Goal: Check status

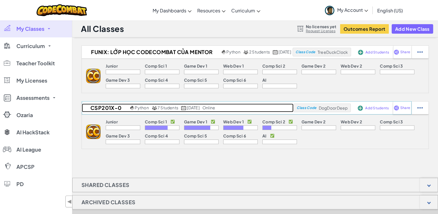
click at [162, 108] on span "7 Students" at bounding box center [168, 107] width 21 height 5
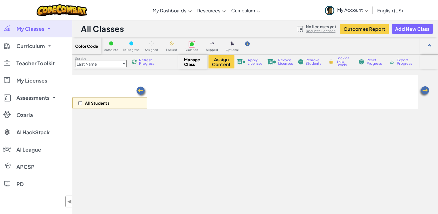
select select "560f1a9f22961295f9427742"
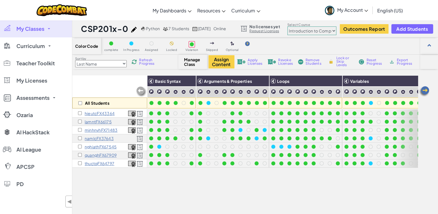
click at [330, 187] on div "All Students Basic Syntax Arguments & Properties Loops Variables hieutcFX43364 …" at bounding box center [245, 168] width 346 height 186
click at [423, 89] on img at bounding box center [425, 92] width 12 height 12
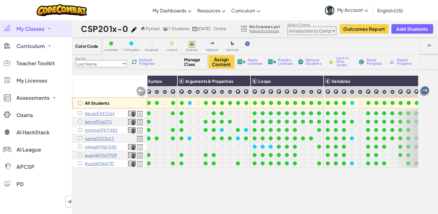
scroll to position [0, 42]
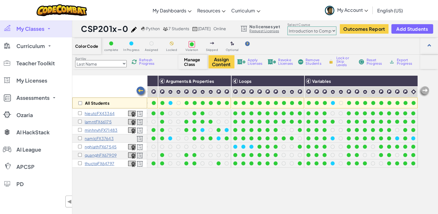
click at [424, 94] on img at bounding box center [425, 92] width 12 height 12
click at [191, 62] on span "Manage Class" at bounding box center [192, 61] width 17 height 9
drag, startPoint x: 190, startPoint y: 62, endPoint x: 146, endPoint y: 65, distance: 43.6
click at [146, 65] on span "Refresh Progress" at bounding box center [148, 61] width 18 height 7
click at [110, 65] on select "Last Name first Name Progress (High to Low) Progress (Low to Hight)" at bounding box center [101, 63] width 52 height 7
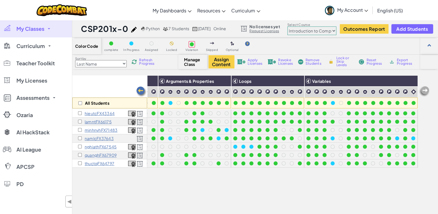
click at [138, 75] on div "All Students" at bounding box center [109, 91] width 75 height 33
